Goal: Check status: Check status

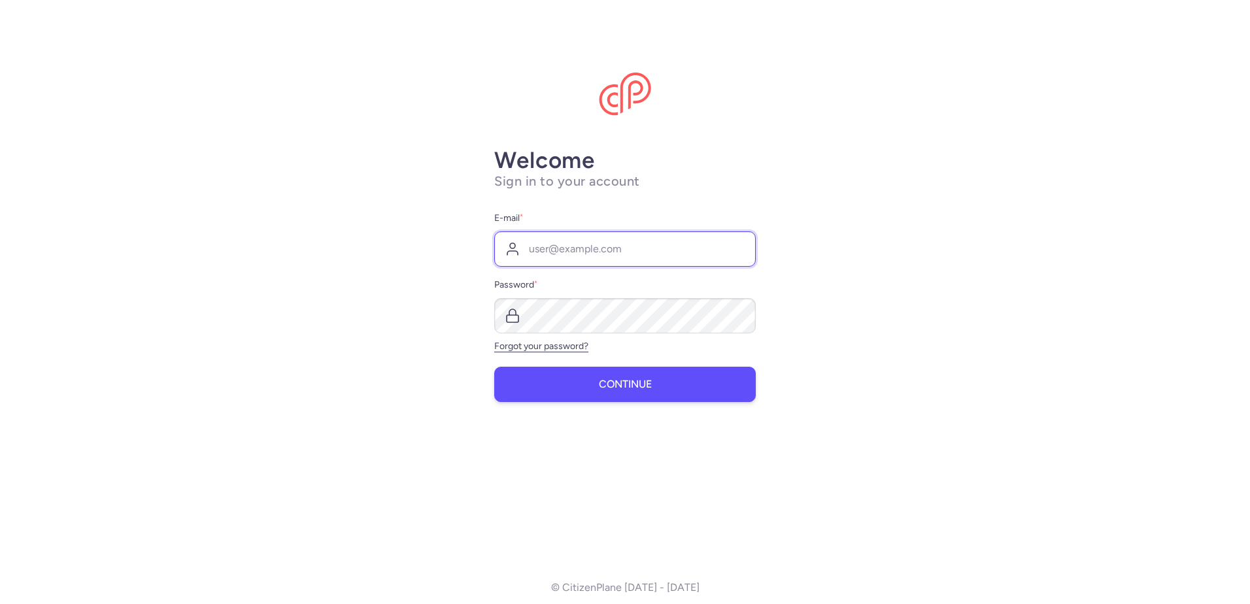
type input "[EMAIL_ADDRESS][DOMAIN_NAME]"
click at [662, 390] on button "Continue" at bounding box center [625, 384] width 262 height 35
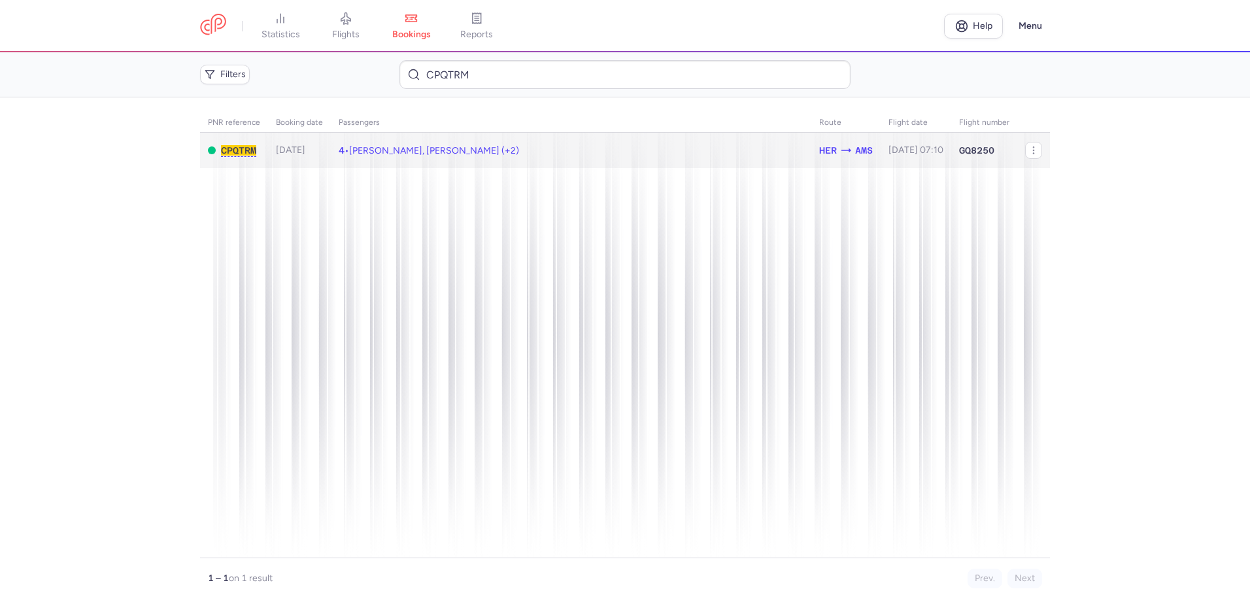
click at [881, 143] on td "4 • Gertjan DE MARE, Elizabeth Adriana VAN PELT (+2)" at bounding box center [916, 151] width 71 height 36
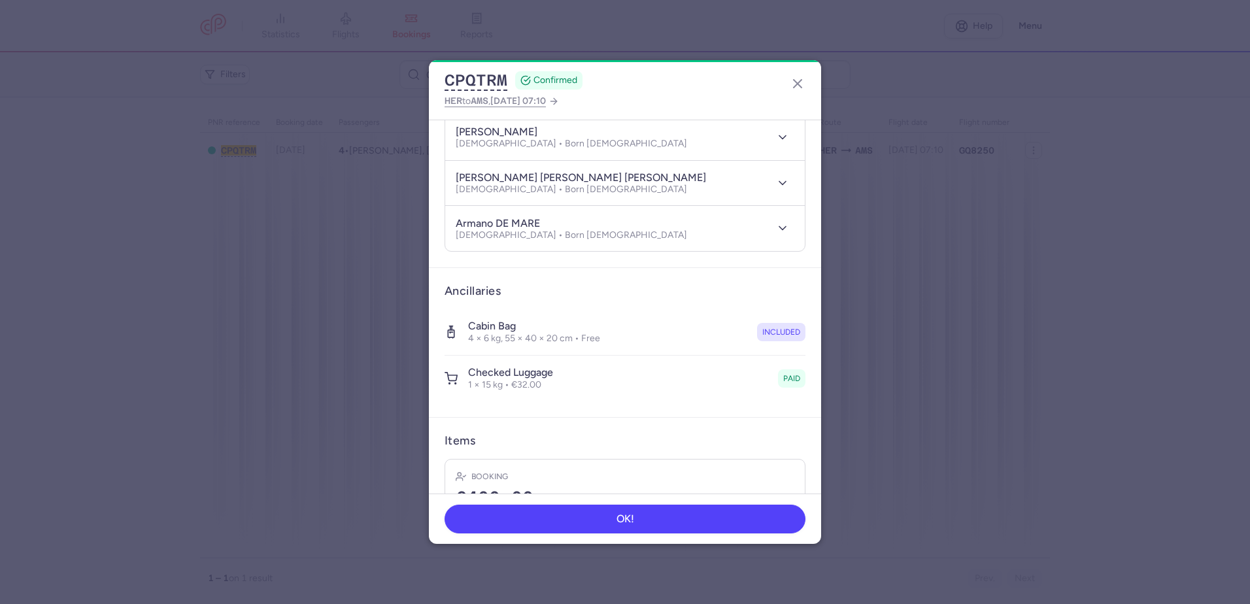
scroll to position [196, 0]
click at [789, 90] on button "button" at bounding box center [797, 83] width 21 height 21
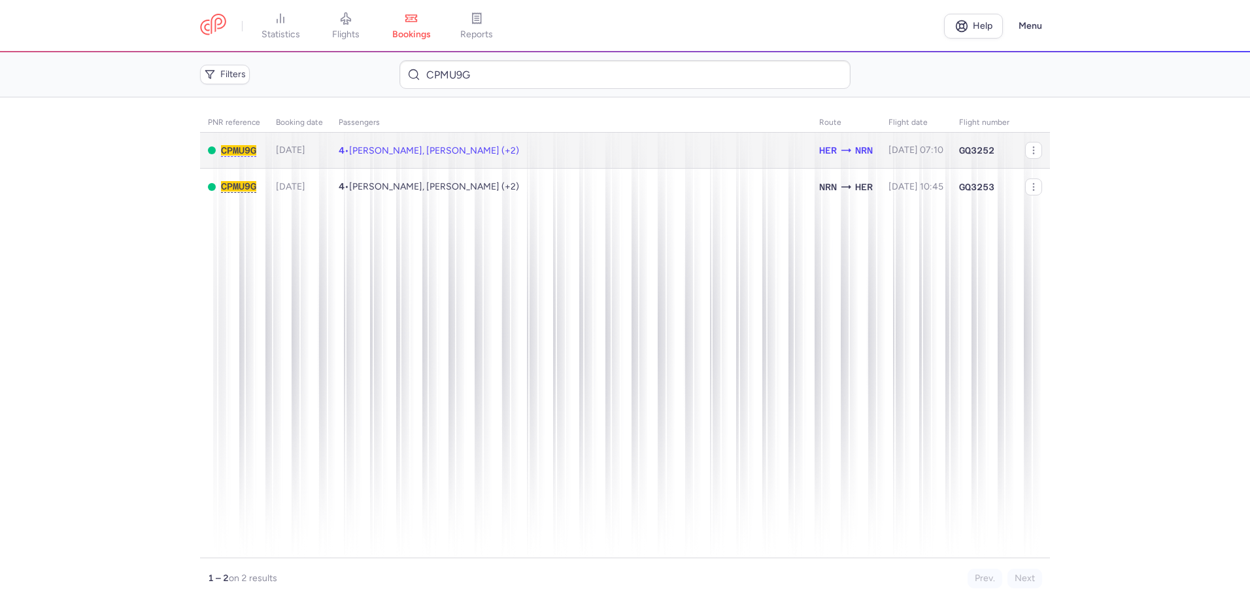
click at [379, 154] on span "[PERSON_NAME], [PERSON_NAME] (+2)" at bounding box center [434, 150] width 170 height 11
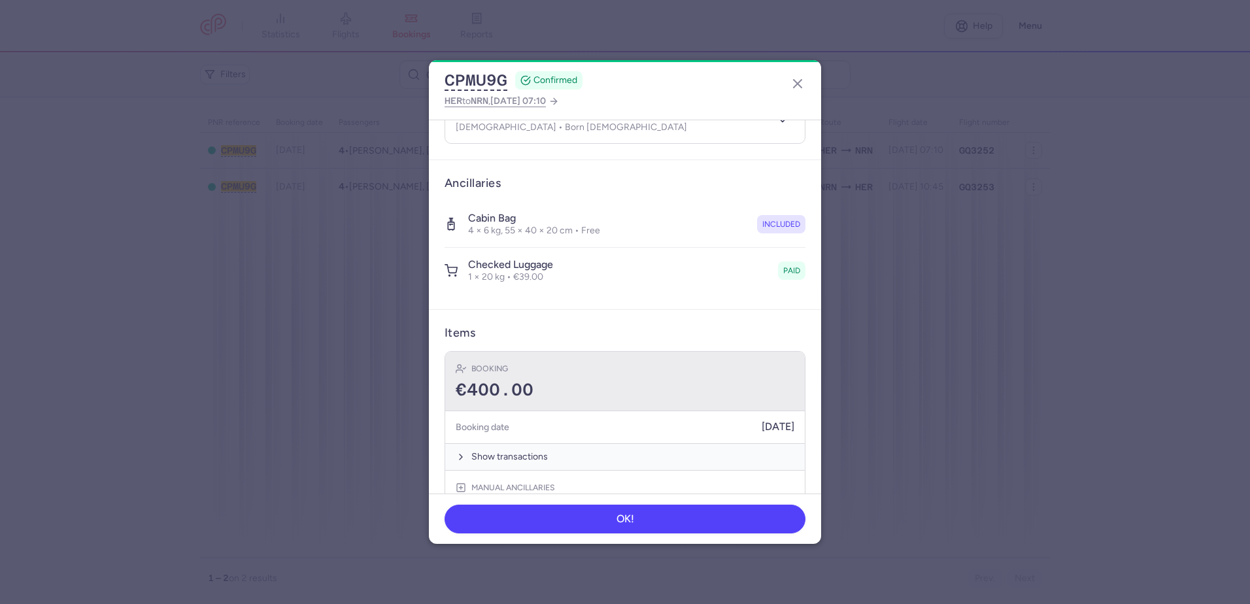
scroll to position [327, 0]
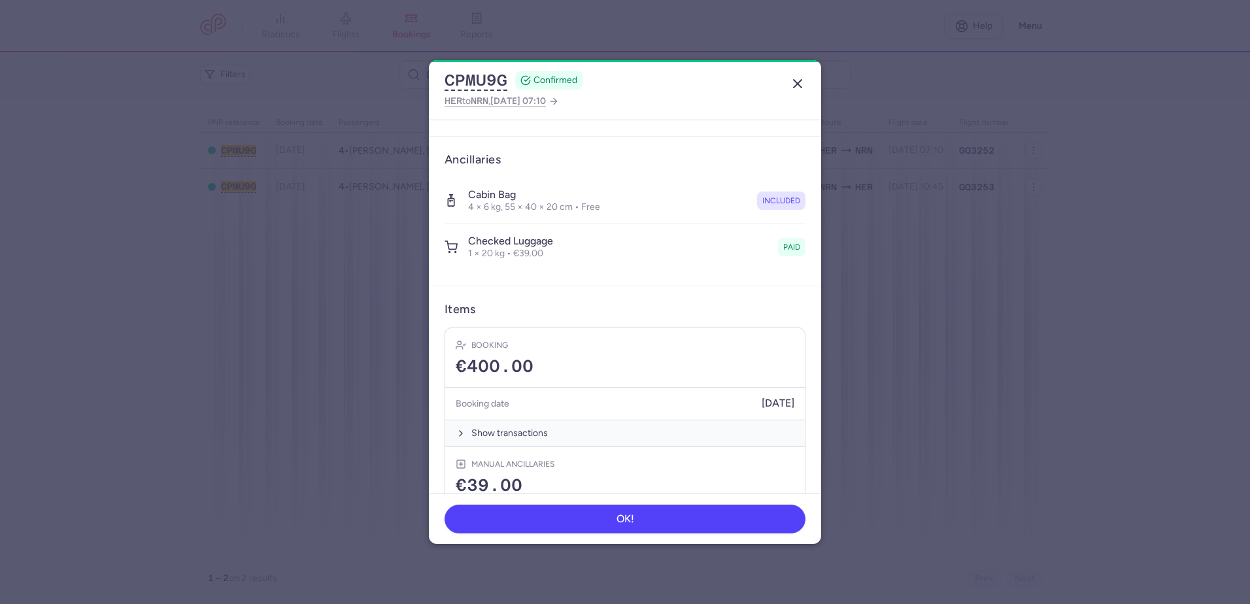
click at [804, 85] on icon "button" at bounding box center [798, 84] width 16 height 16
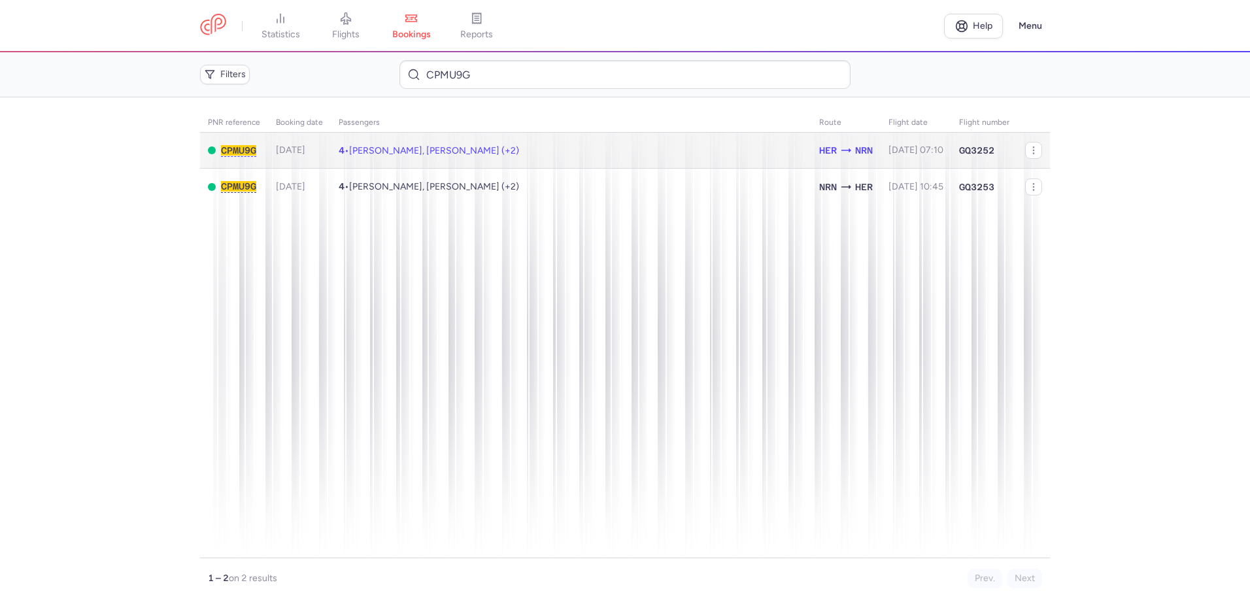
click at [457, 157] on td "4 • [PERSON_NAME], [PERSON_NAME] (+2)" at bounding box center [571, 151] width 481 height 36
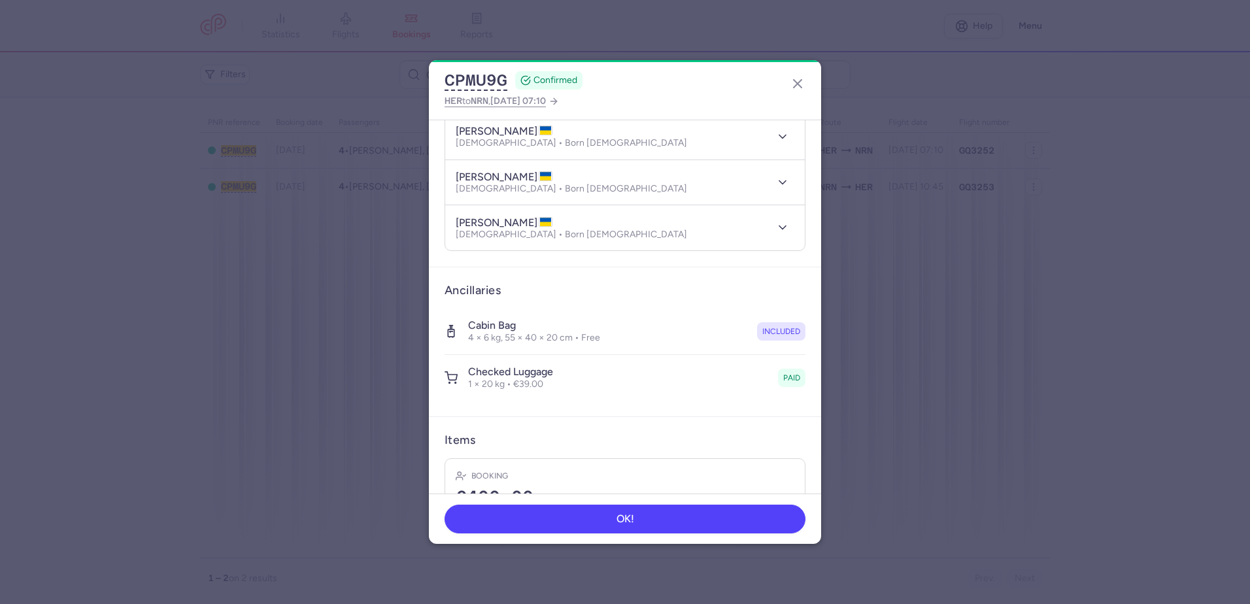
scroll to position [327, 0]
